Goal: Connect with others: Find contact information

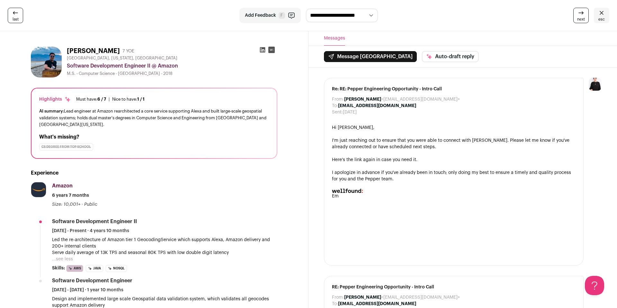
click at [598, 15] on icon at bounding box center [601, 13] width 8 height 8
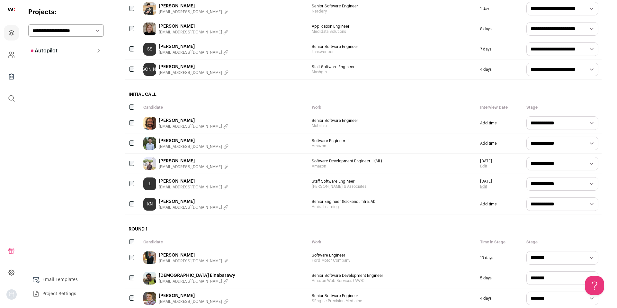
scroll to position [276, 0]
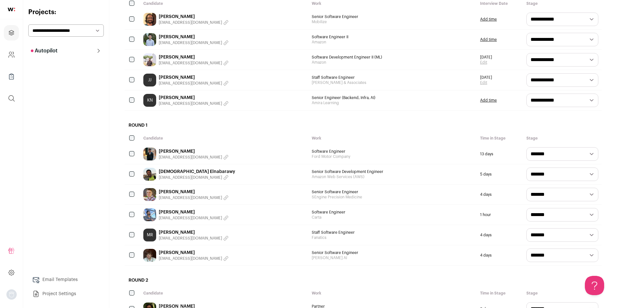
click at [180, 170] on link "[DEMOGRAPHIC_DATA] Elnabarawy" at bounding box center [197, 171] width 76 height 6
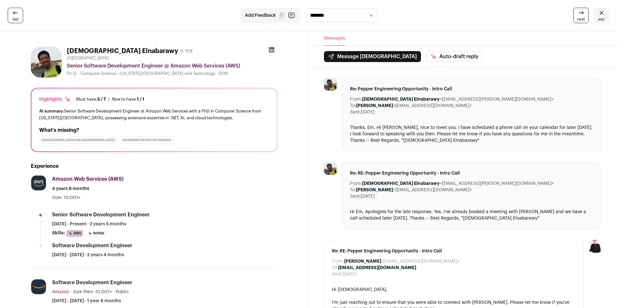
click at [269, 52] on icon at bounding box center [271, 49] width 5 height 5
